Goal: Information Seeking & Learning: Learn about a topic

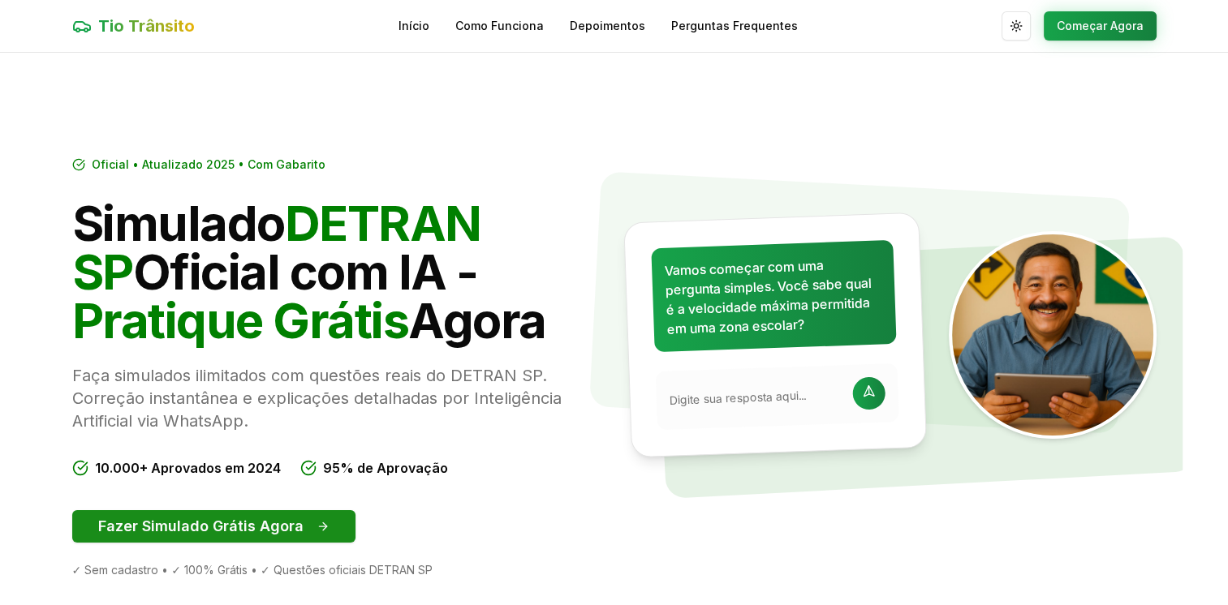
click at [204, 529] on button "Fazer Simulado Grátis Agora" at bounding box center [213, 527] width 283 height 32
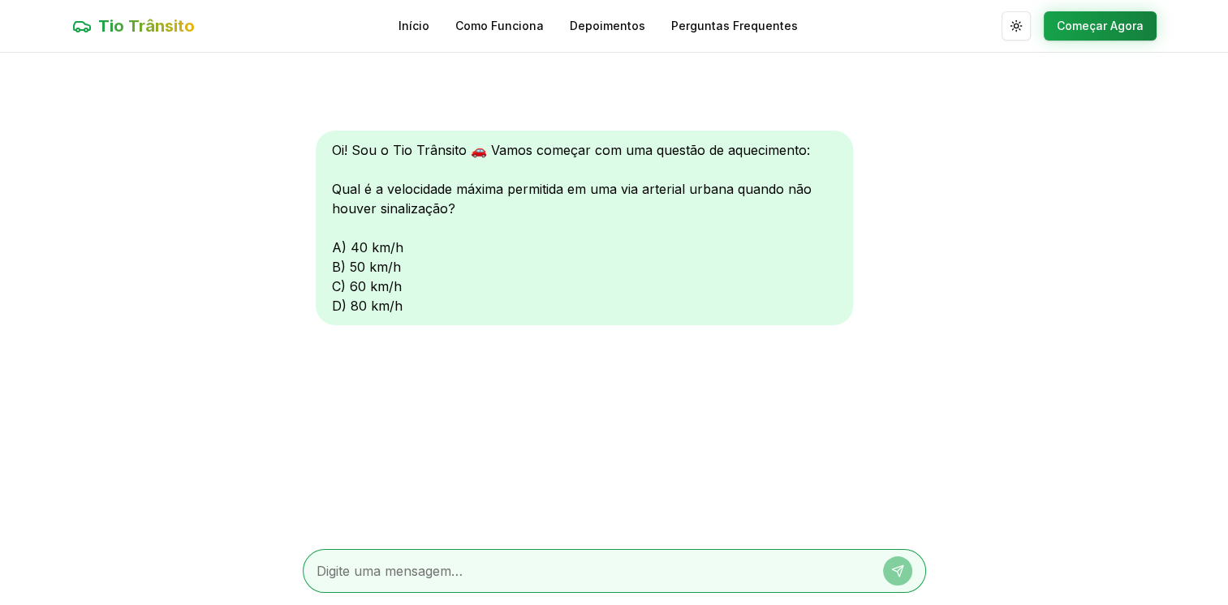
click at [391, 249] on div "Oi! Sou o Tio Trânsito 🚗 Vamos começar com uma questão de aquecimento: Qual é a…" at bounding box center [584, 228] width 537 height 195
click at [362, 243] on div "Oi! Sou o Tio Trânsito 🚗 Vamos começar com uma questão de aquecimento: Qual é a…" at bounding box center [584, 228] width 537 height 195
click at [388, 248] on div "Oi! Sou o Tio Trânsito 🚗 Vamos começar com uma questão de aquecimento: Qual é a…" at bounding box center [584, 228] width 537 height 195
click at [343, 577] on textarea at bounding box center [592, 571] width 550 height 19
type textarea "a"
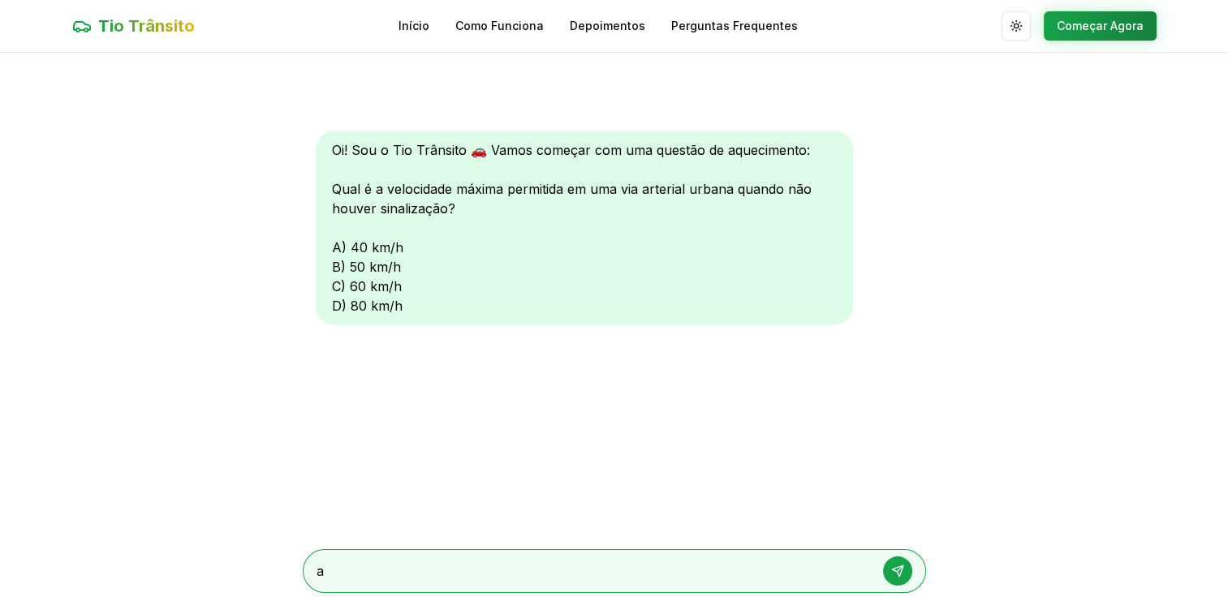
click at [896, 567] on icon at bounding box center [897, 571] width 13 height 13
